Goal: Task Accomplishment & Management: Manage account settings

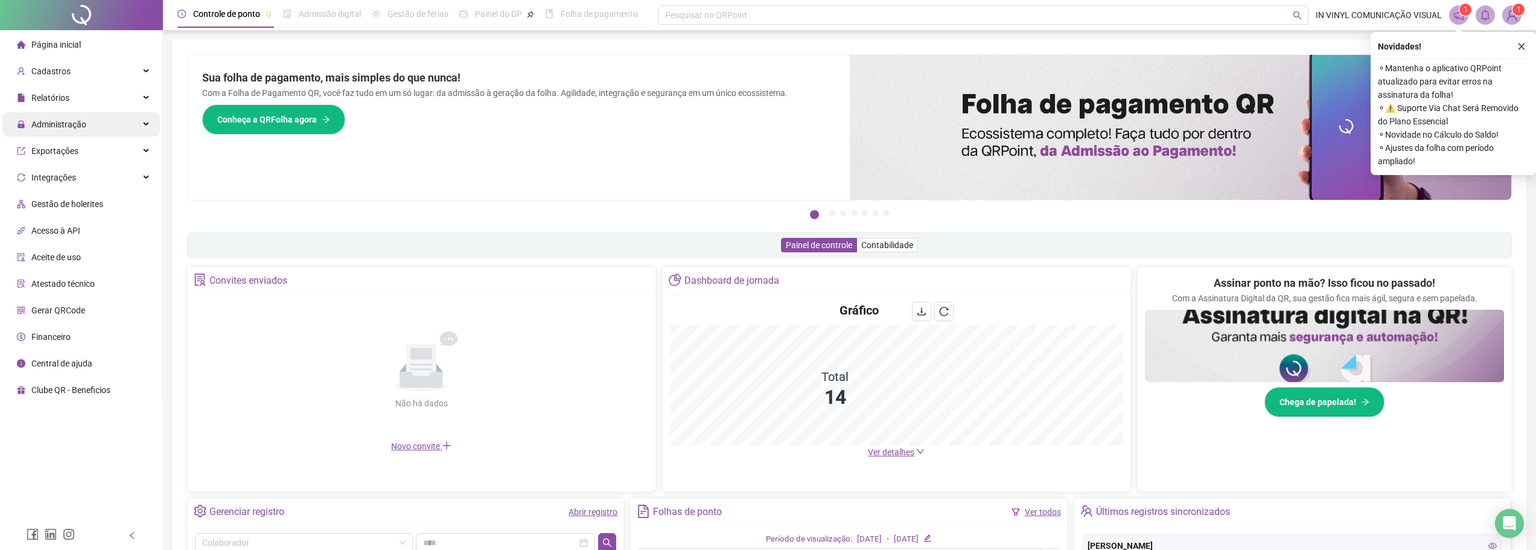
click at [125, 118] on div "Administração" at bounding box center [81, 124] width 158 height 24
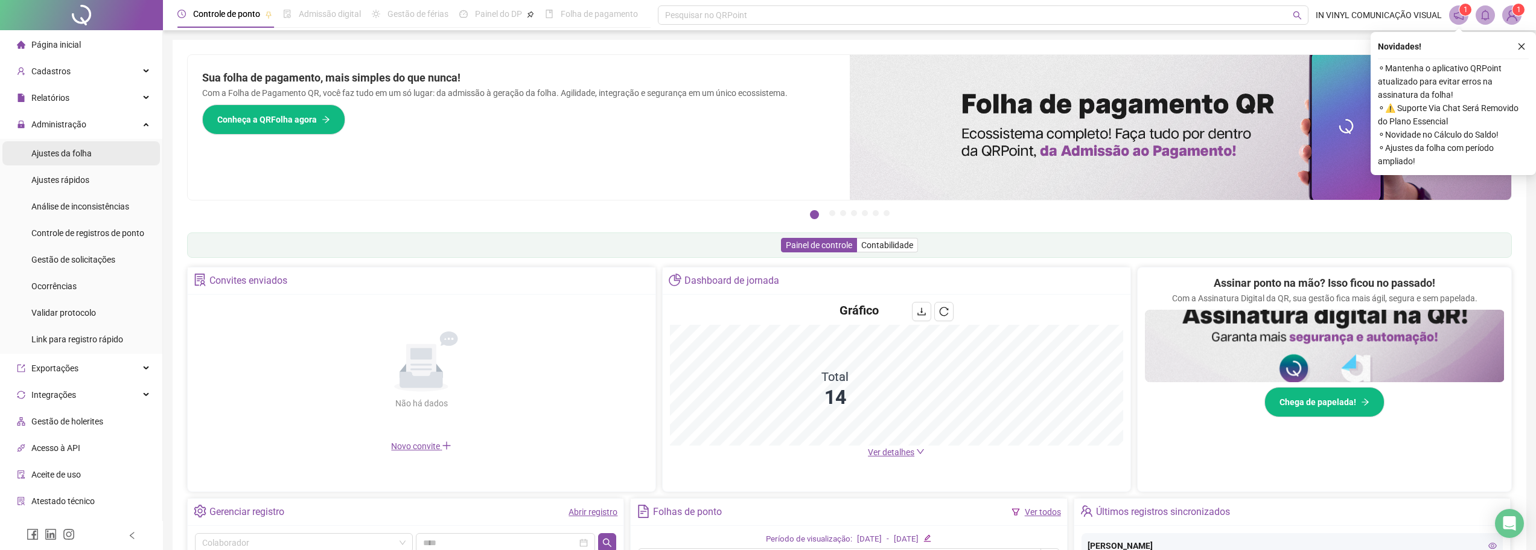
click at [122, 142] on li "Ajustes da folha" at bounding box center [81, 153] width 158 height 24
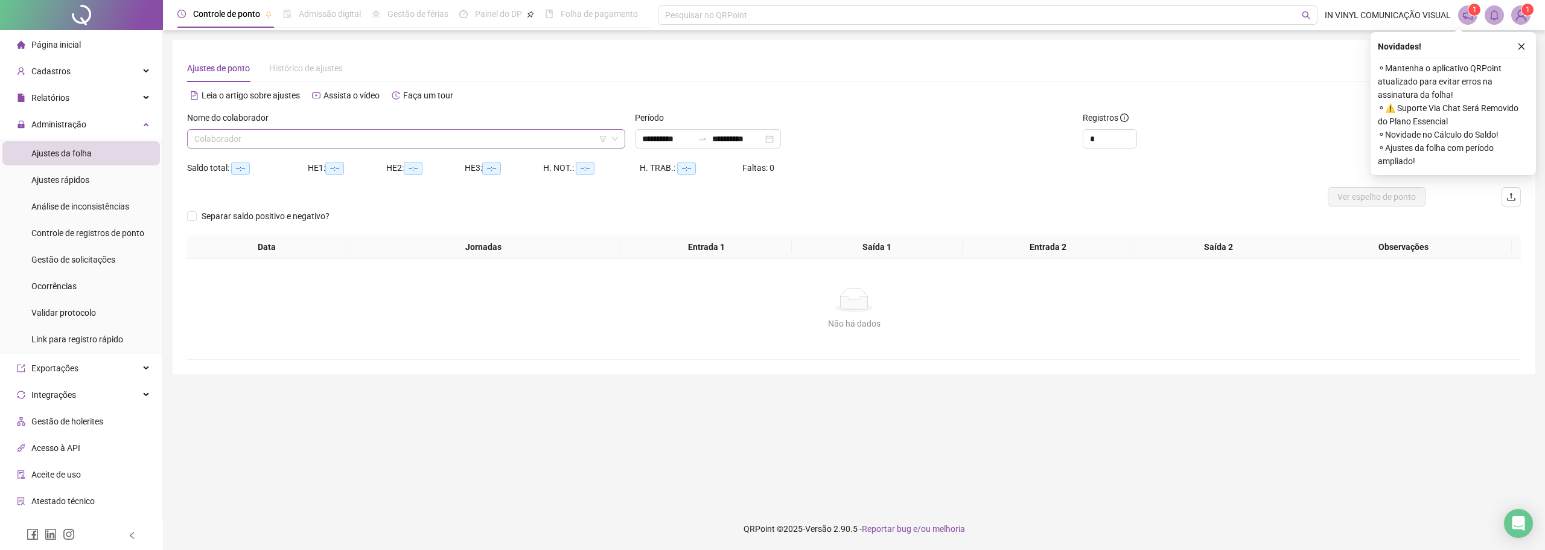
click at [288, 141] on input "search" at bounding box center [400, 139] width 413 height 18
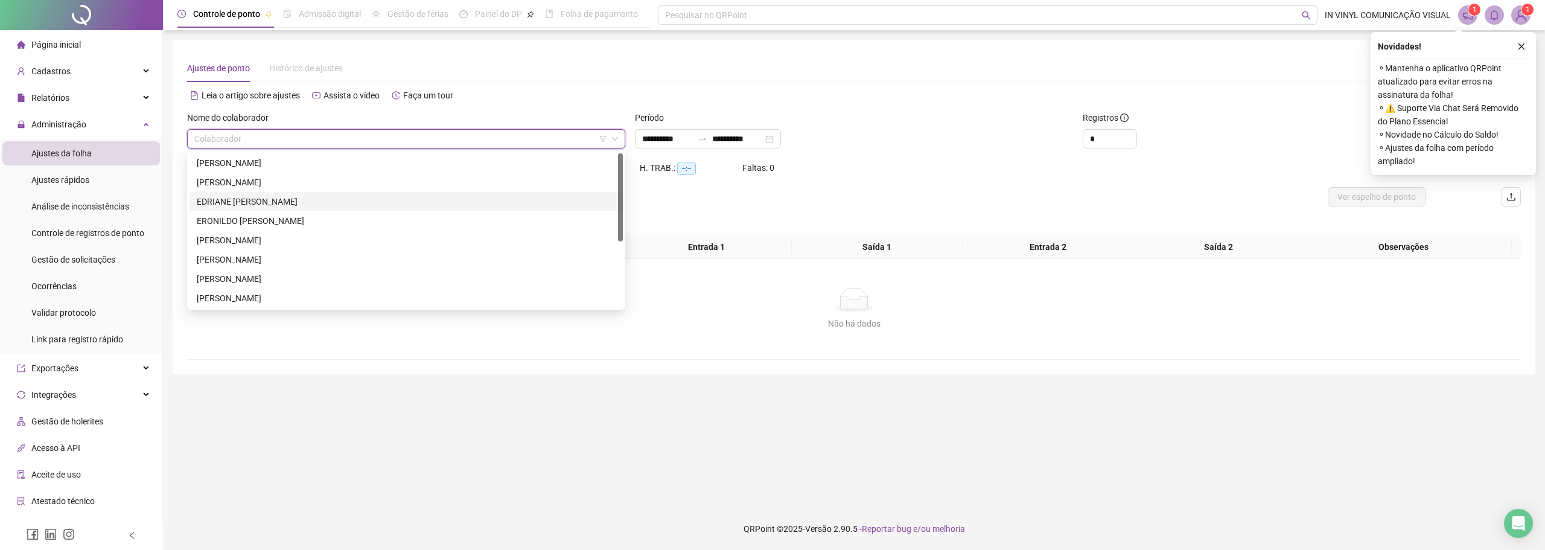
click at [280, 194] on div "EDRIANE [PERSON_NAME]" at bounding box center [406, 201] width 433 height 19
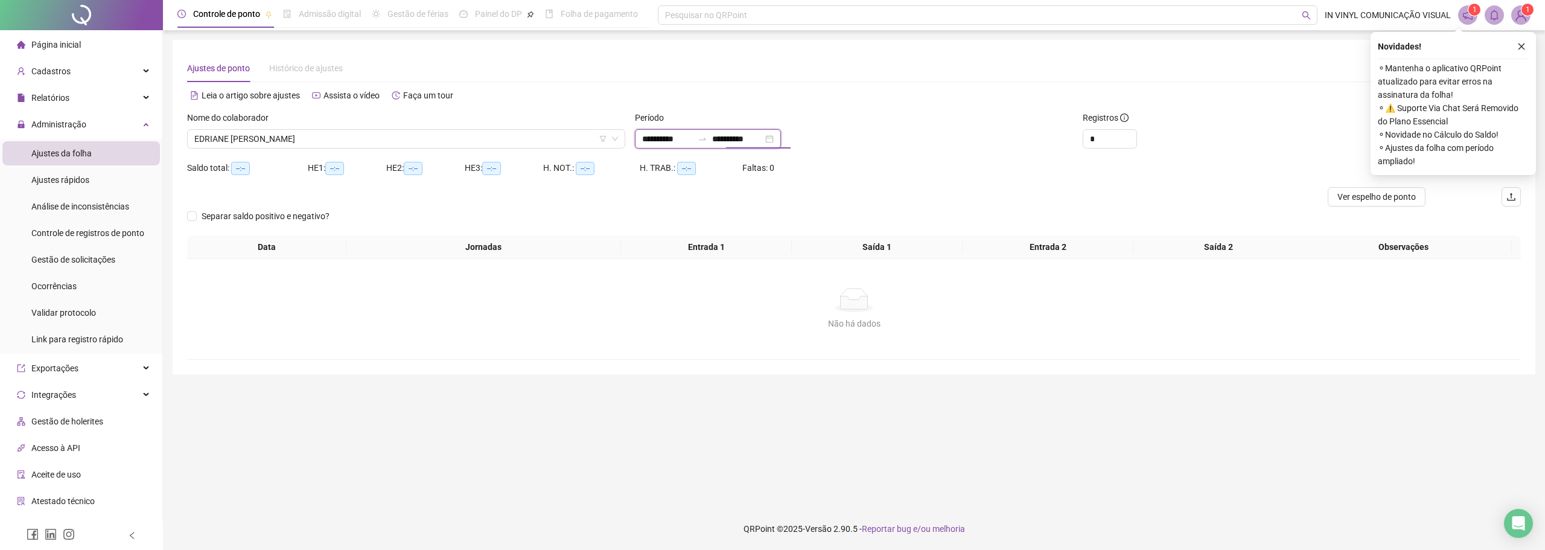
click at [762, 140] on input "**********" at bounding box center [737, 138] width 51 height 13
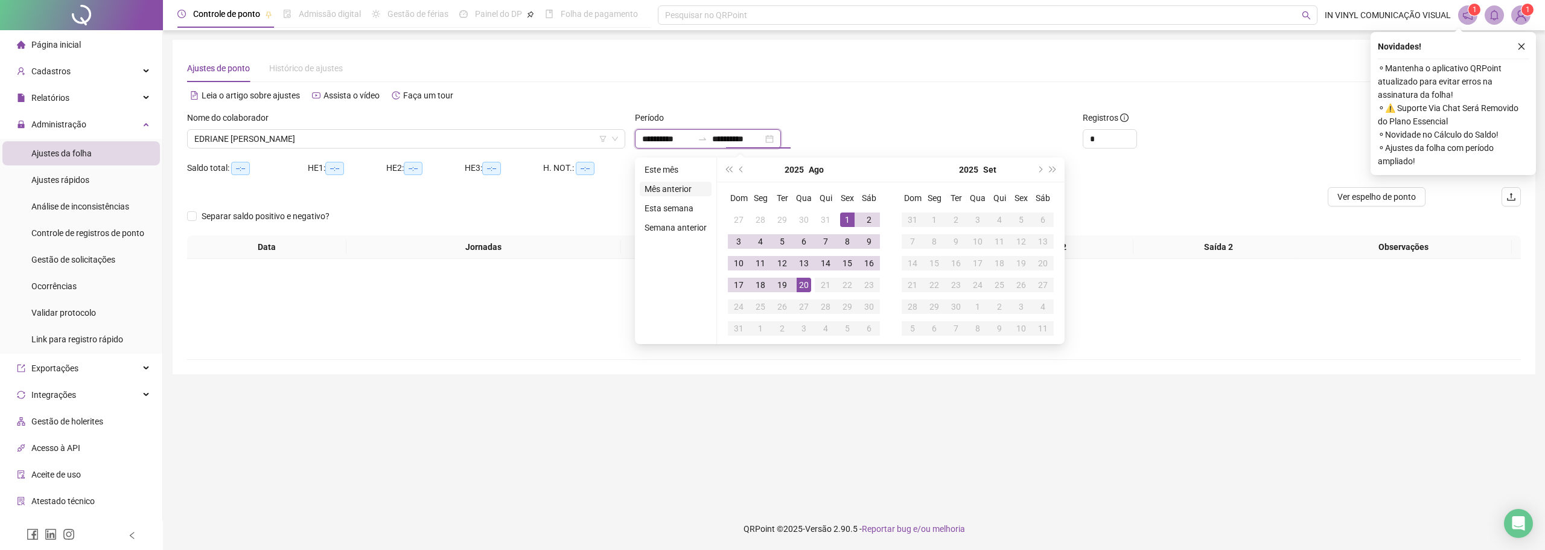
type input "**********"
click at [682, 174] on li "Este mês" at bounding box center [676, 169] width 72 height 14
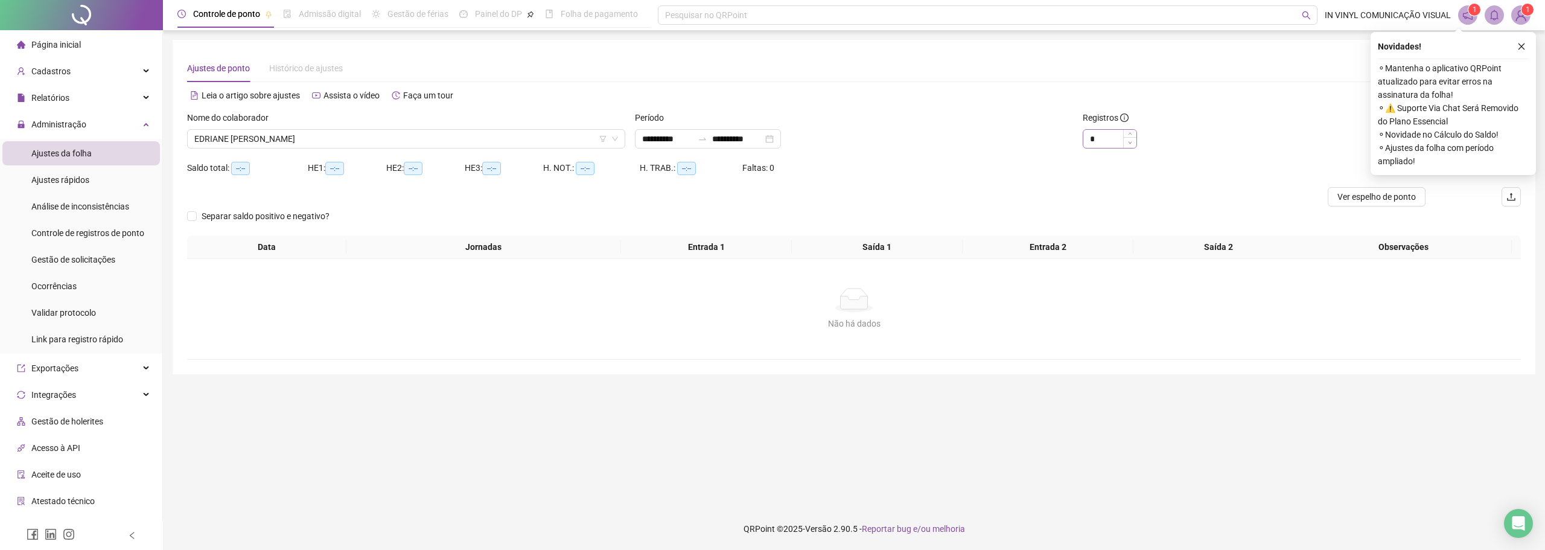
click at [1131, 138] on span "Decrease Value" at bounding box center [1129, 142] width 13 height 11
type input "*"
click at [1131, 135] on icon "up" at bounding box center [1130, 135] width 4 height 4
click at [1522, 45] on icon "close" at bounding box center [1522, 46] width 8 height 8
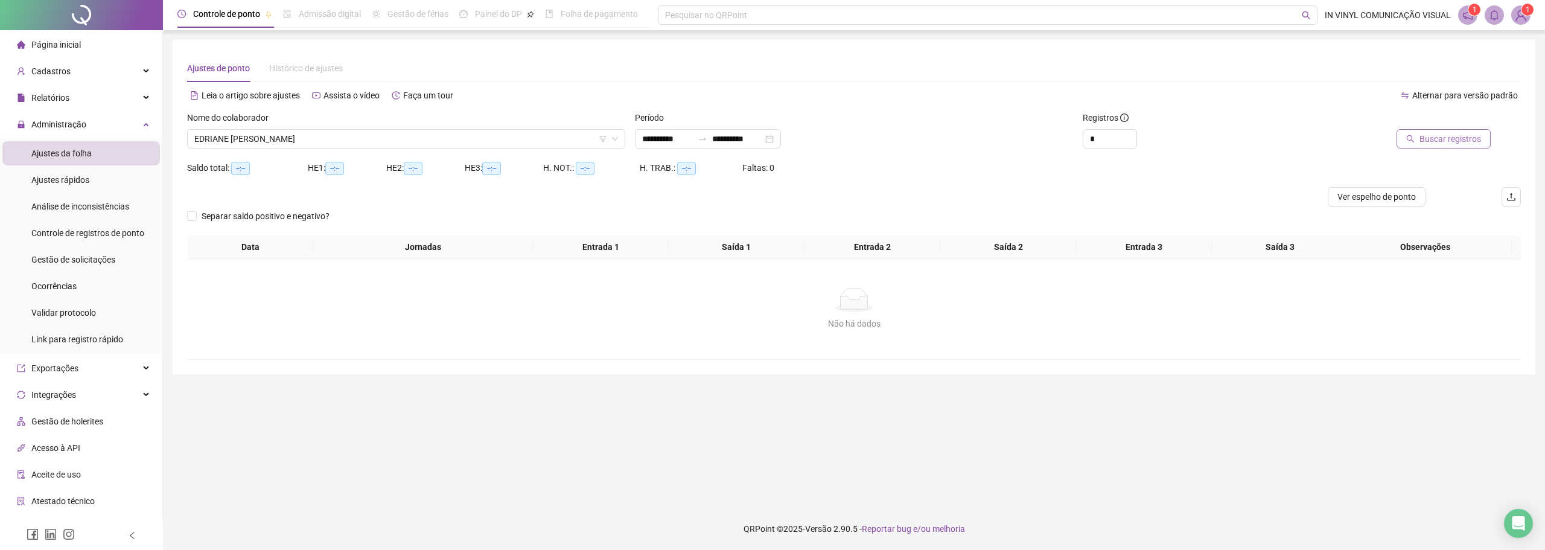
click at [1445, 140] on span "Buscar registros" at bounding box center [1451, 138] width 62 height 13
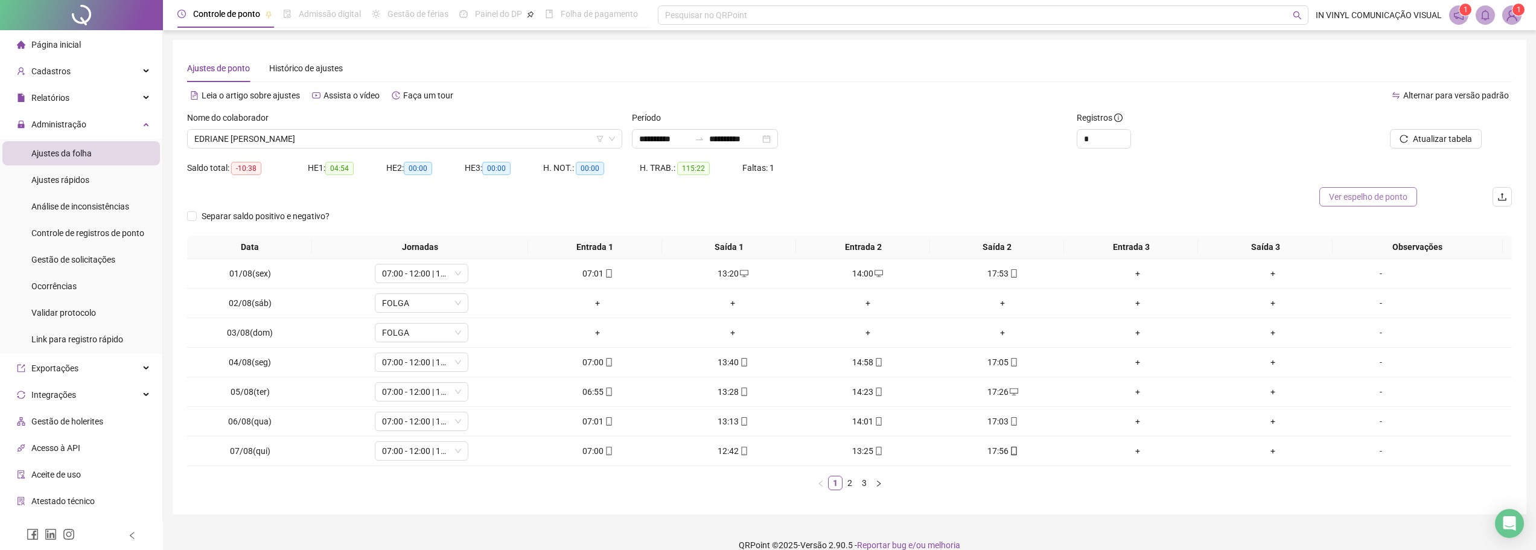
click at [1374, 195] on span "Ver espelho de ponto" at bounding box center [1368, 196] width 78 height 13
click at [1364, 202] on span "Ver espelho de ponto" at bounding box center [1368, 196] width 78 height 13
click at [1301, 107] on div "Alternar para versão padrão" at bounding box center [1181, 101] width 663 height 19
click at [1382, 184] on div "Saldo total: -10:38 HE 1: 04:54 HE 2: 00:00 HE 3: 00:00 H. NOT.: 00:00 H. TRAB.…" at bounding box center [849, 172] width 1325 height 29
click at [1381, 191] on span "Ver espelho de ponto" at bounding box center [1368, 196] width 78 height 13
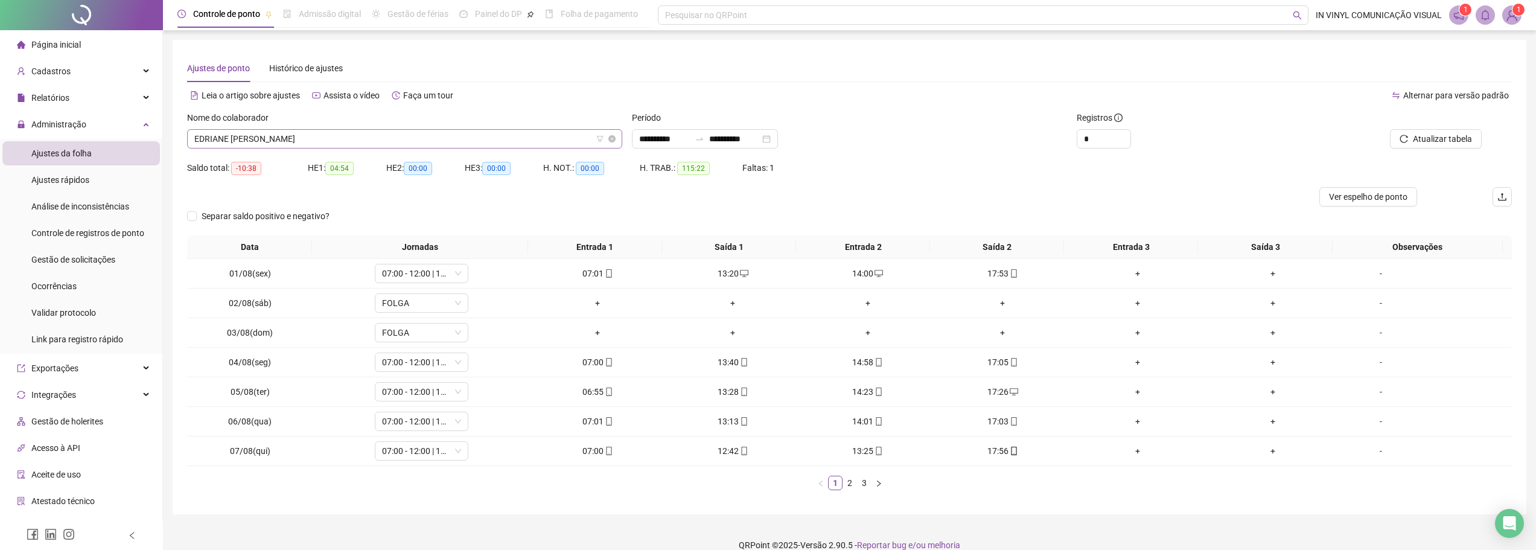
click at [423, 132] on span "EDRIANE [PERSON_NAME]" at bounding box center [404, 139] width 421 height 18
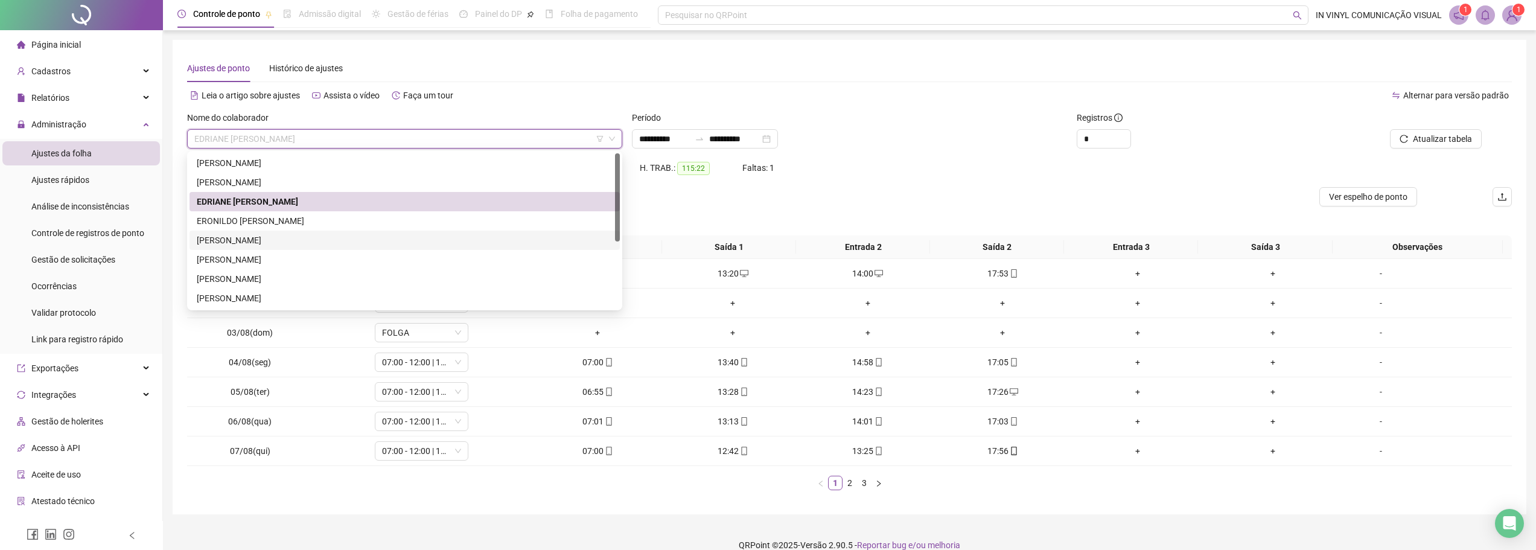
click at [344, 235] on div "[PERSON_NAME]" at bounding box center [405, 240] width 416 height 13
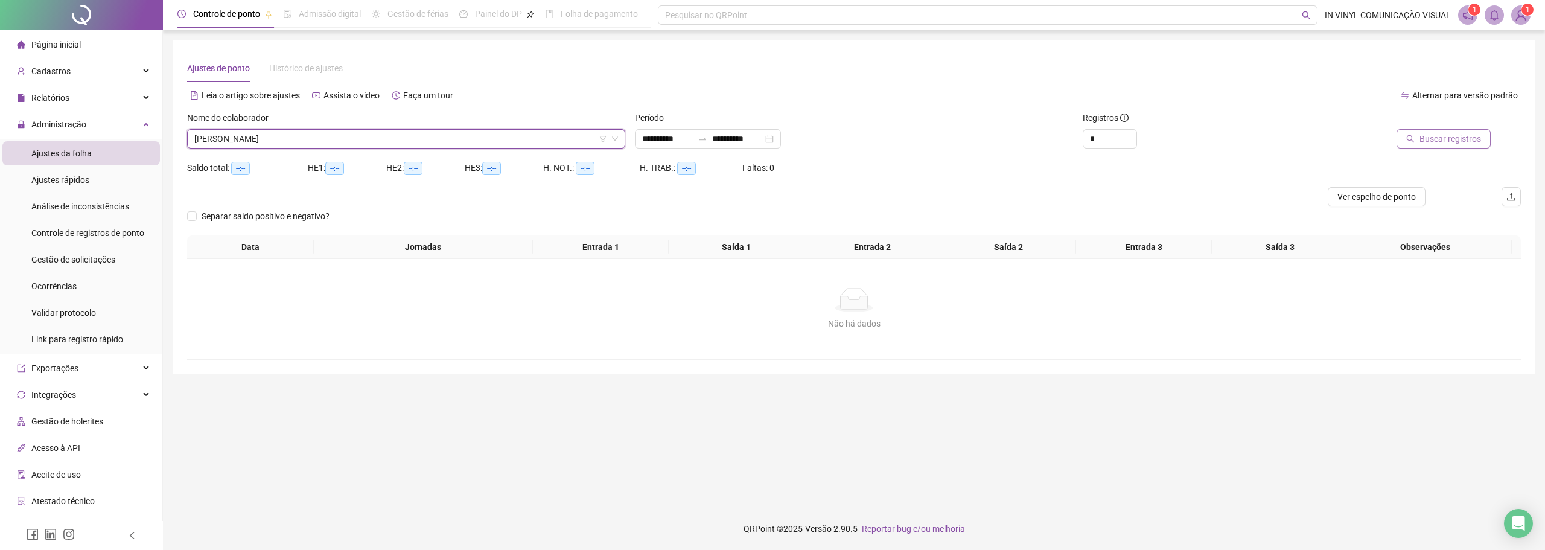
click at [1426, 132] on span "Buscar registros" at bounding box center [1451, 138] width 62 height 13
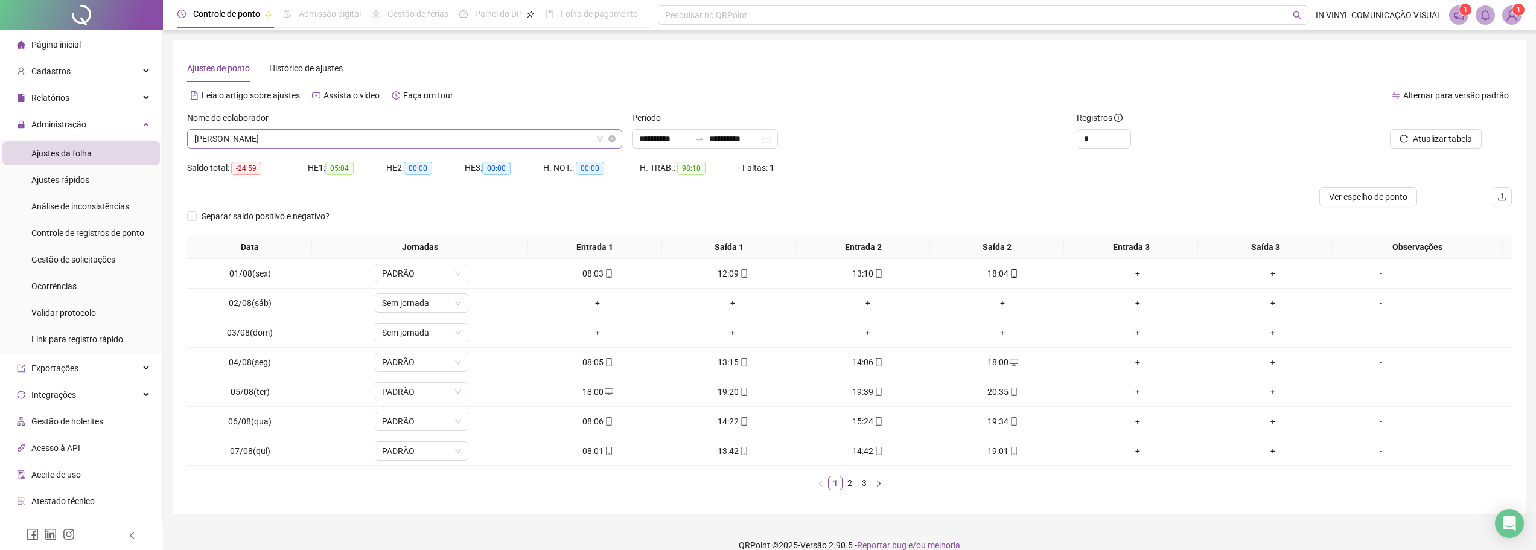
click at [516, 136] on span "[PERSON_NAME]" at bounding box center [404, 139] width 421 height 18
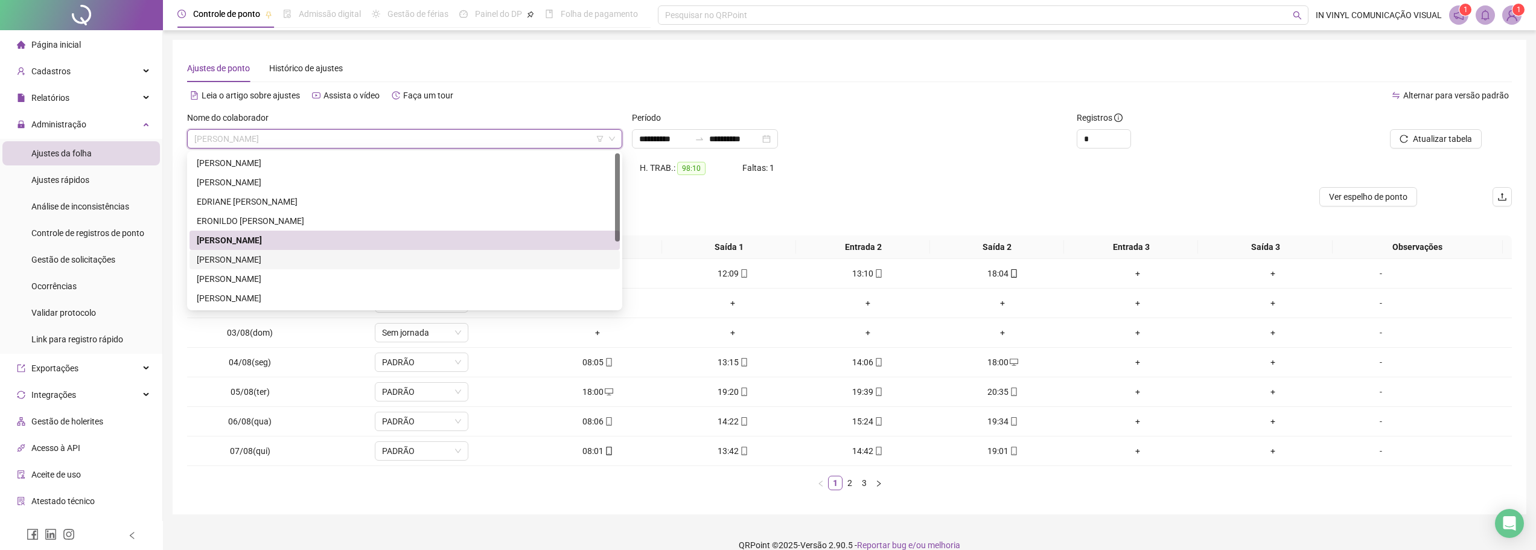
click at [310, 263] on div "[PERSON_NAME] [PERSON_NAME]" at bounding box center [405, 259] width 416 height 13
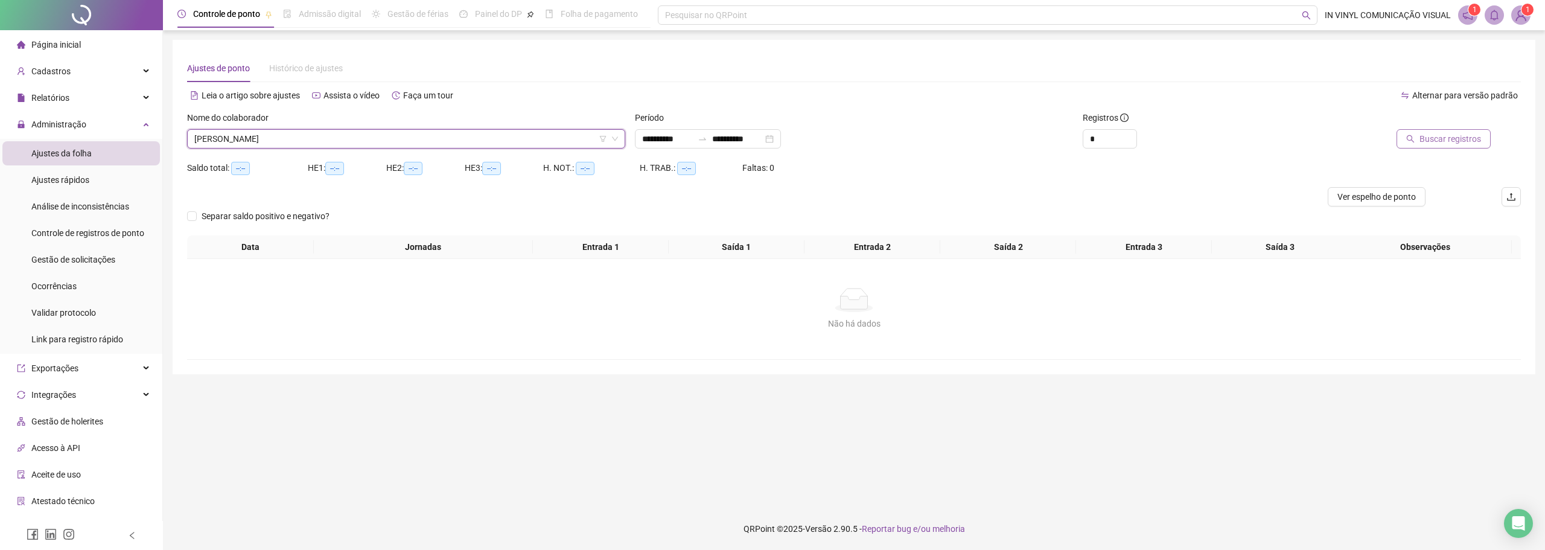
click at [1434, 141] on span "Buscar registros" at bounding box center [1451, 138] width 62 height 13
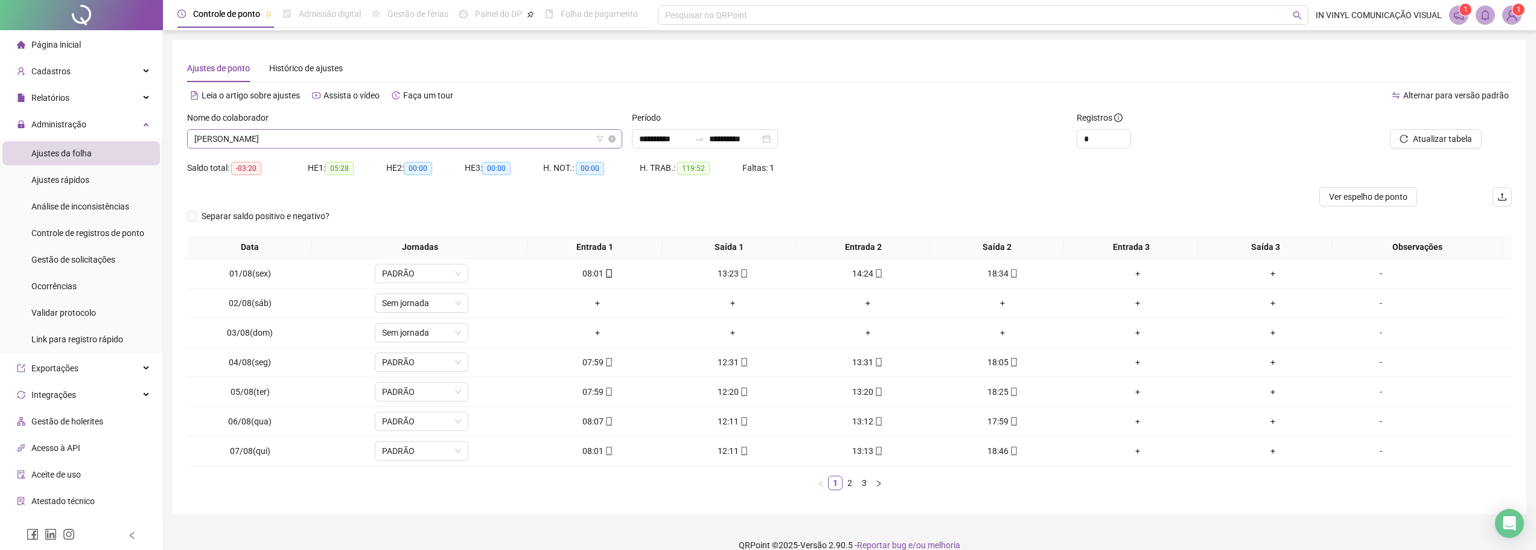
click at [470, 139] on span "[PERSON_NAME] [PERSON_NAME]" at bounding box center [404, 139] width 421 height 18
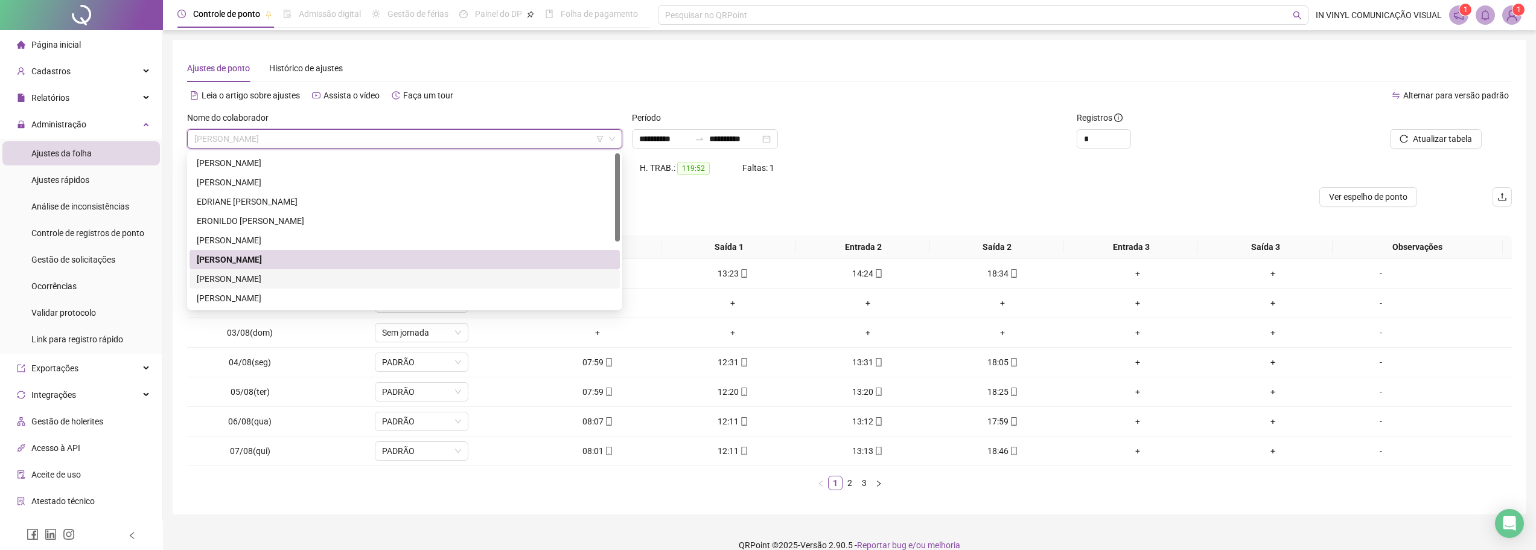
click at [392, 278] on div "[PERSON_NAME] [PERSON_NAME]" at bounding box center [405, 278] width 416 height 13
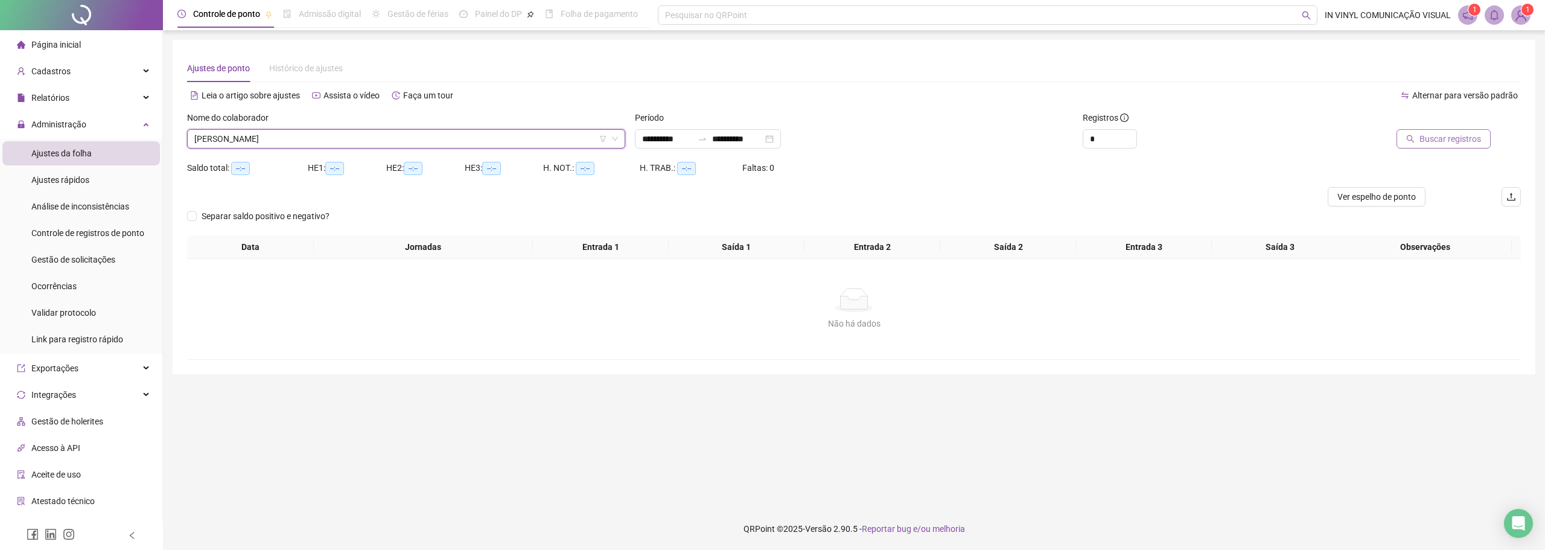
click at [1424, 146] on button "Buscar registros" at bounding box center [1444, 138] width 94 height 19
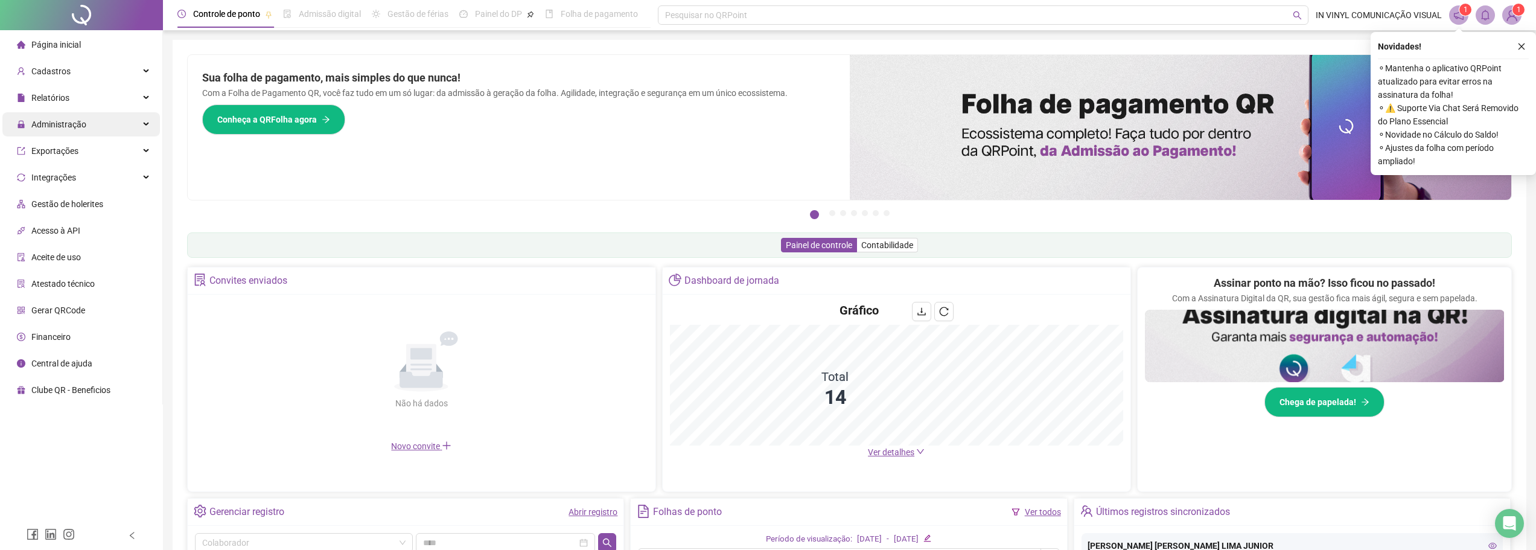
click at [95, 124] on div "Administração" at bounding box center [81, 124] width 158 height 24
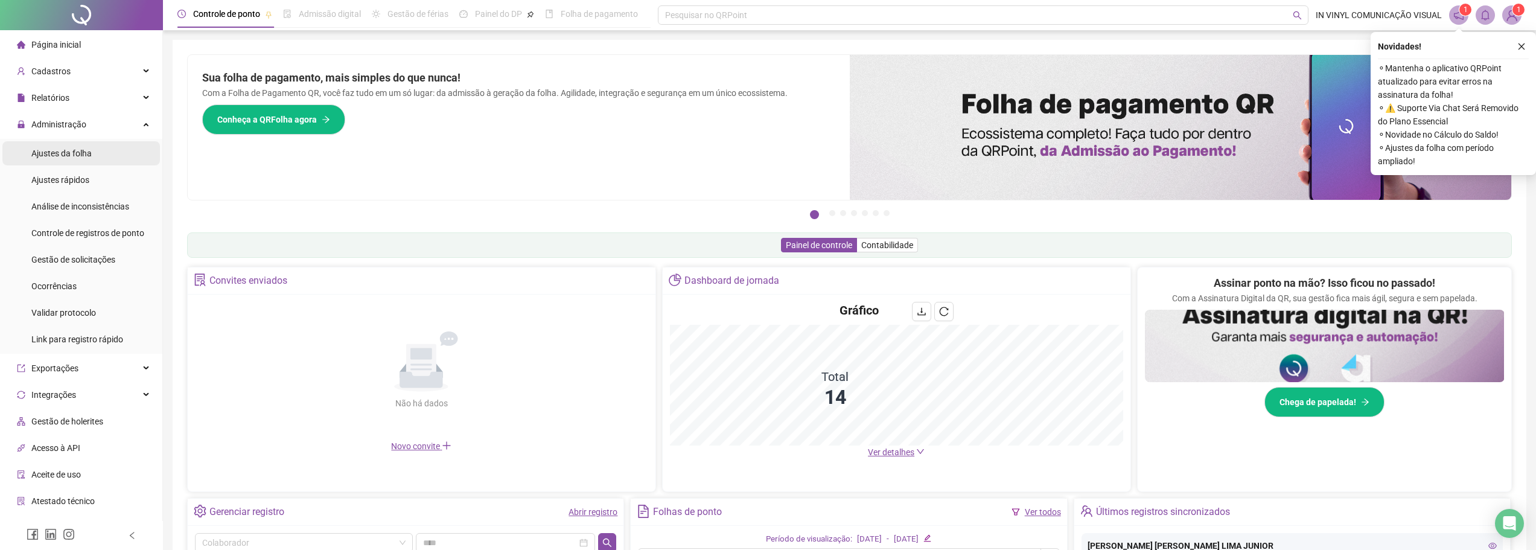
click at [97, 162] on li "Ajustes da folha" at bounding box center [81, 153] width 158 height 24
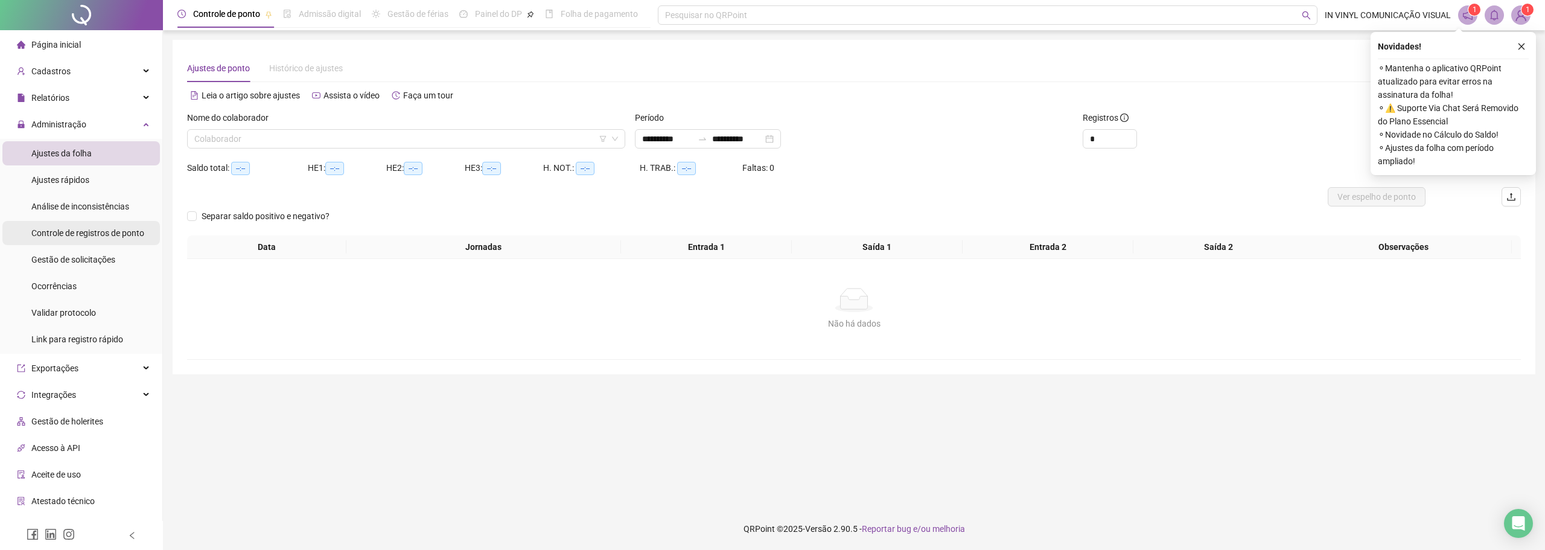
click at [93, 228] on span "Controle de registros de ponto" at bounding box center [87, 233] width 113 height 10
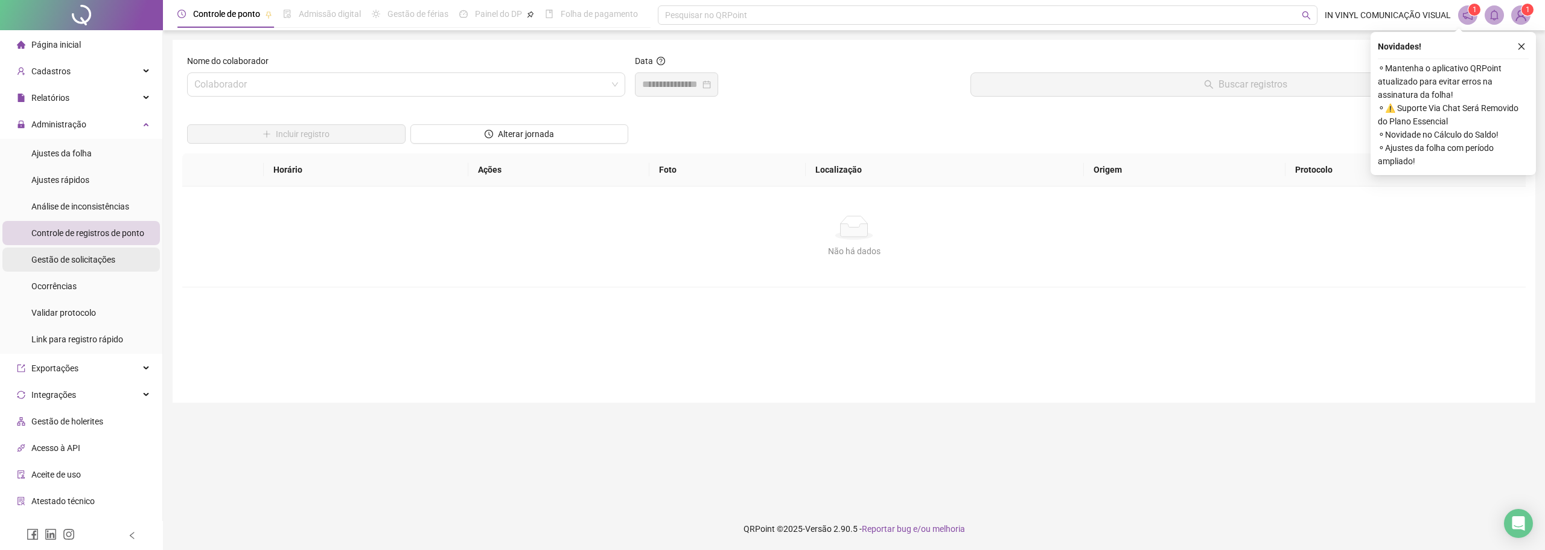
click at [98, 264] on span "Gestão de solicitações" at bounding box center [73, 260] width 84 height 10
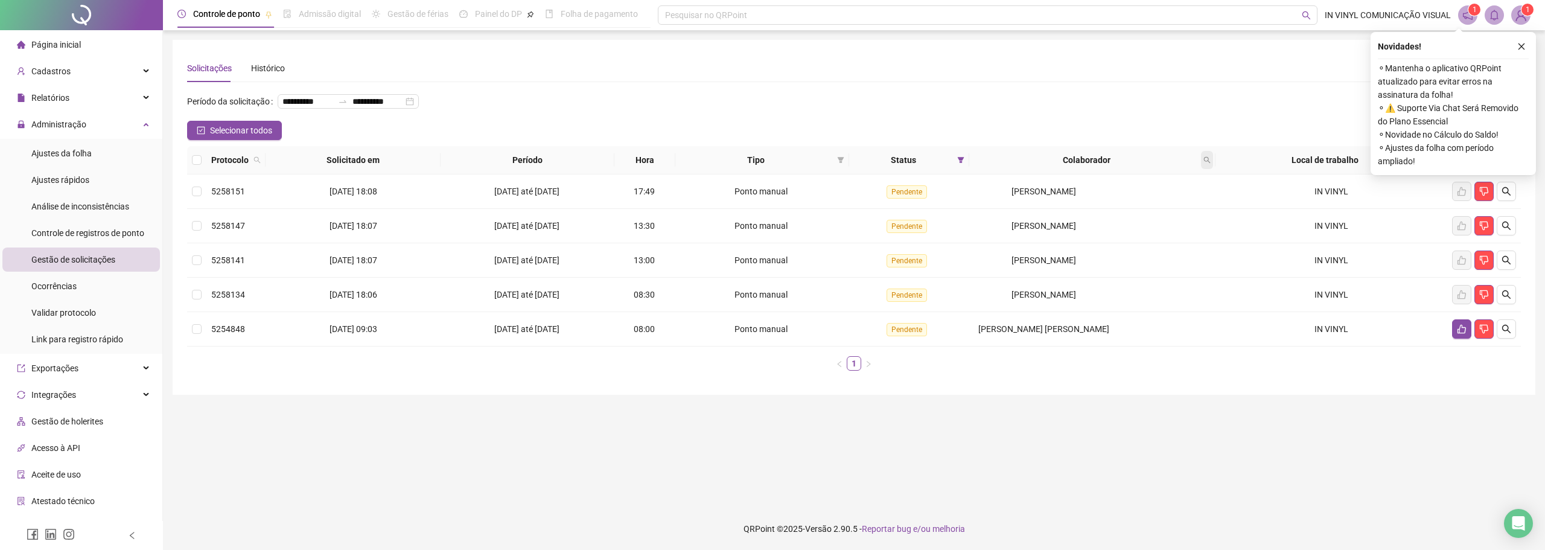
click at [1210, 165] on span at bounding box center [1207, 160] width 12 height 18
type input "******"
click at [1129, 200] on button "Buscar" at bounding box center [1123, 207] width 54 height 14
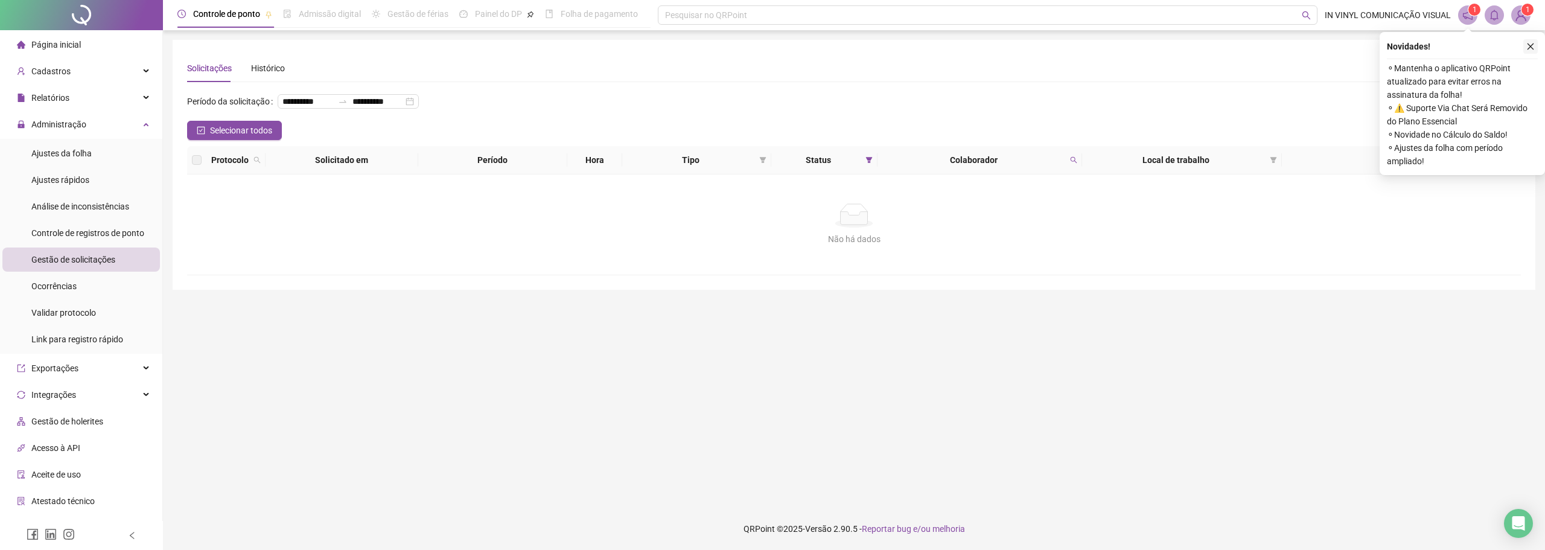
click at [1527, 49] on icon "close" at bounding box center [1531, 46] width 8 height 8
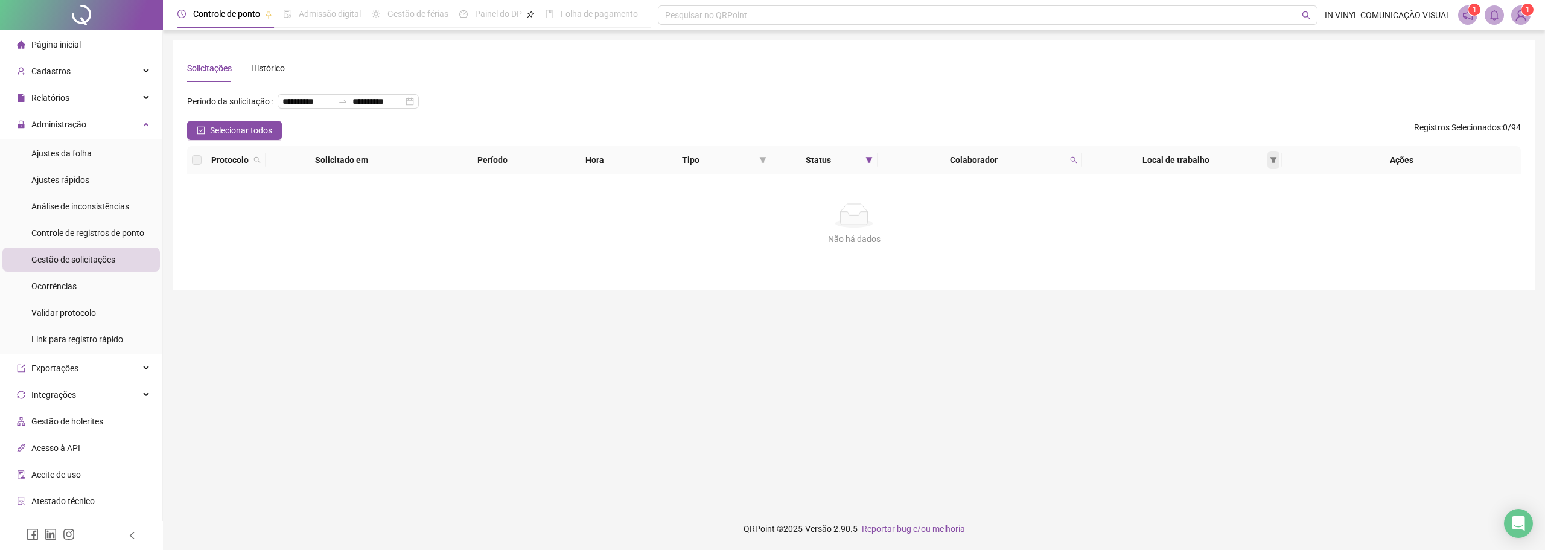
click at [1278, 163] on span at bounding box center [1274, 160] width 12 height 18
click at [1271, 160] on icon "filter" at bounding box center [1273, 159] width 7 height 7
click at [872, 156] on span at bounding box center [869, 160] width 12 height 18
click at [839, 217] on span "Aceita" at bounding box center [834, 223] width 30 height 13
click at [860, 250] on span "OK" at bounding box center [859, 247] width 11 height 13
